Goal: Task Accomplishment & Management: Use online tool/utility

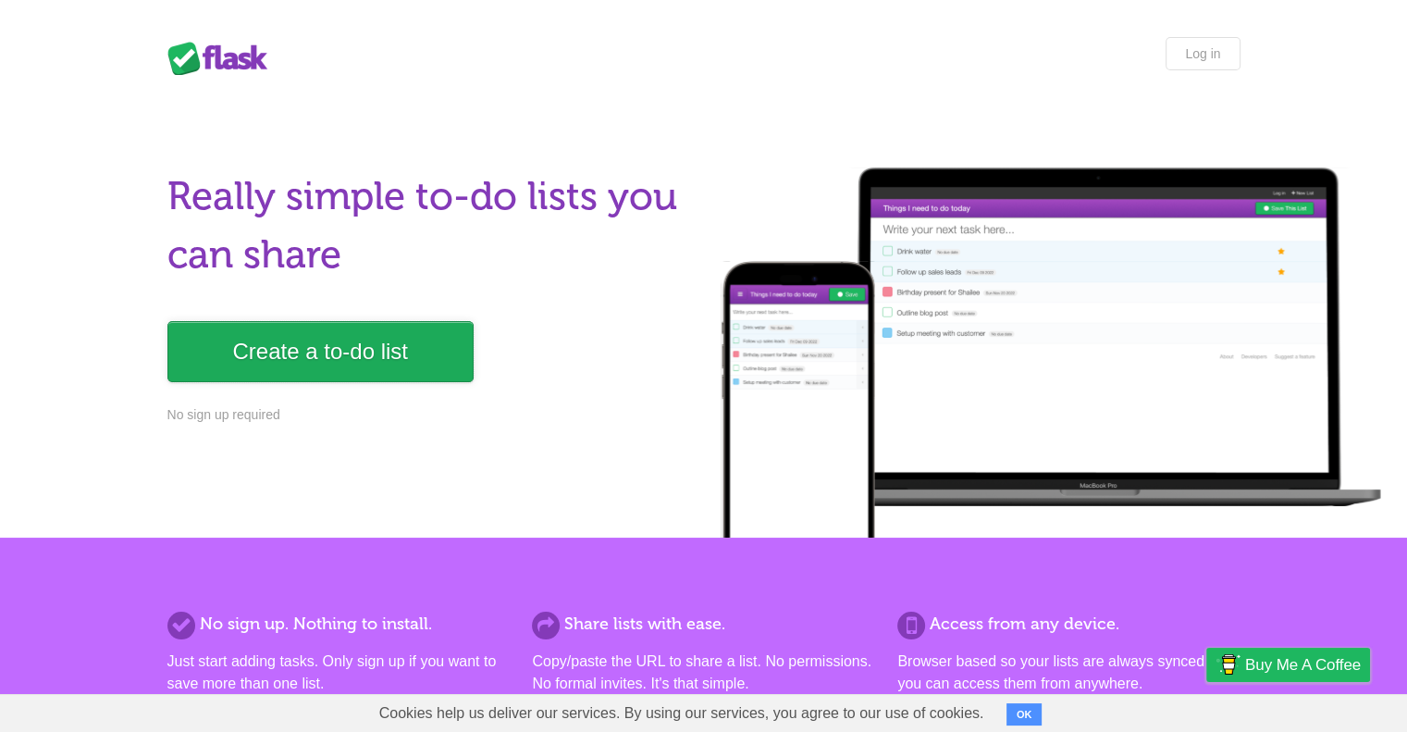
click at [319, 343] on link "Create a to-do list" at bounding box center [320, 351] width 306 height 61
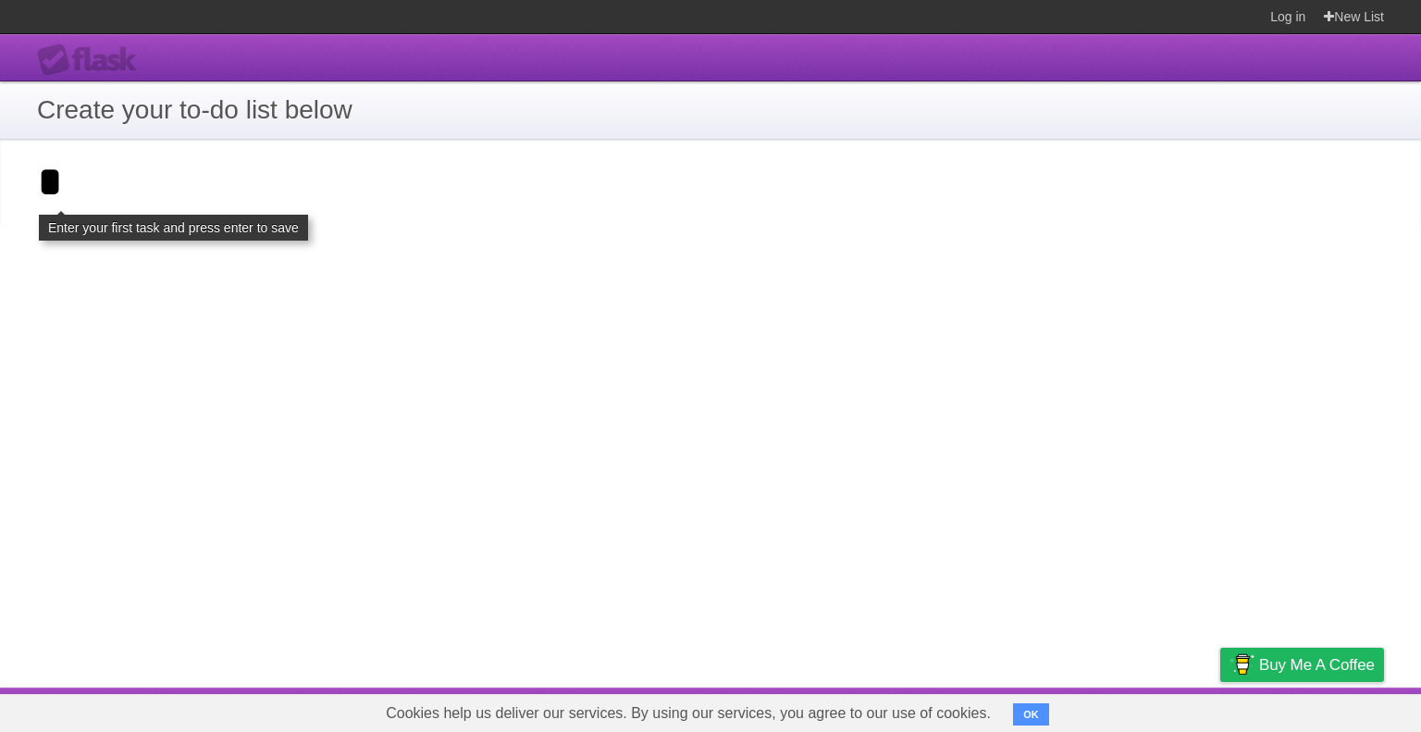
click input "**********" at bounding box center [0, 0] width 0 height 0
